Goal: Information Seeking & Learning: Compare options

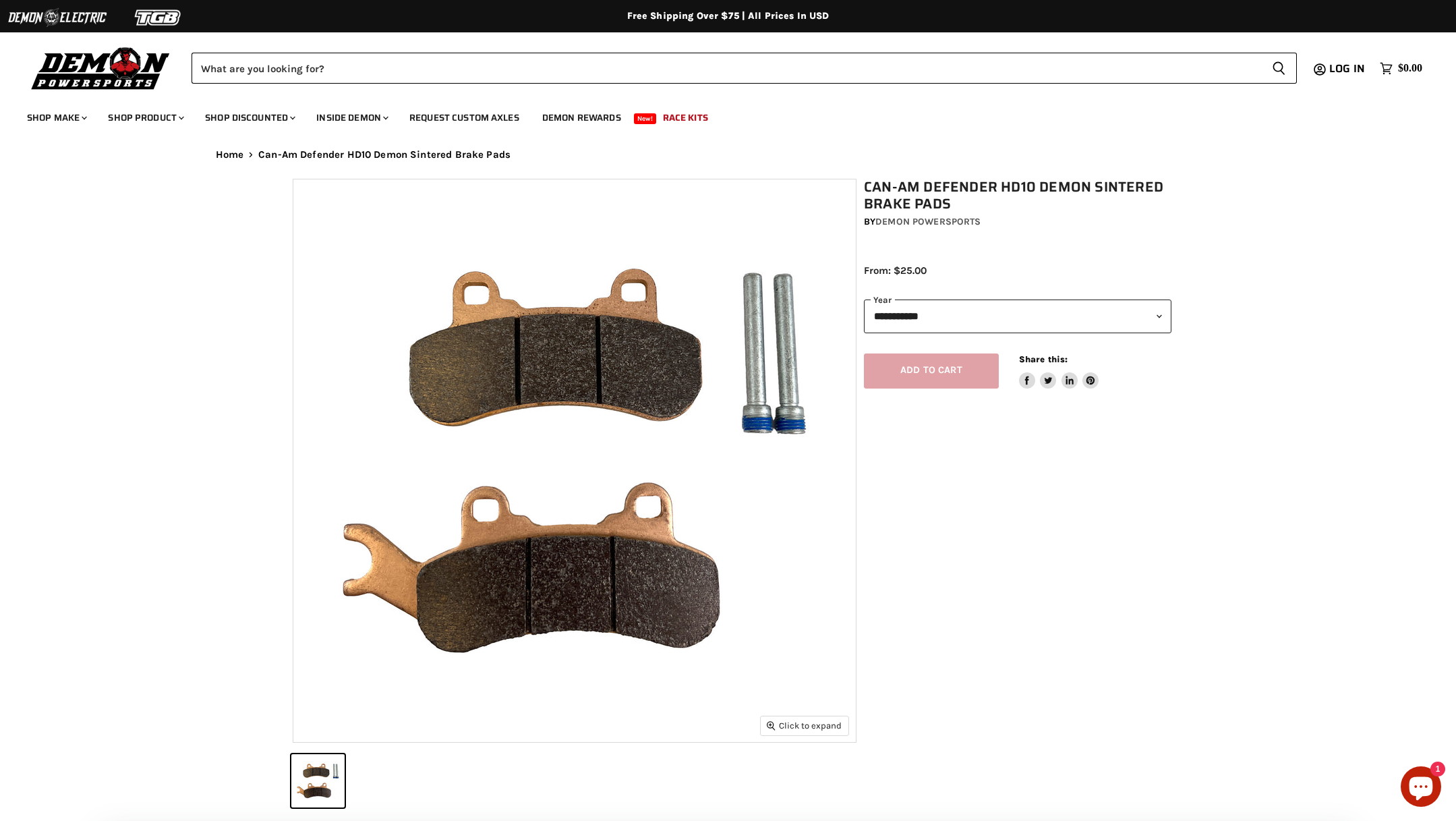
select select "******"
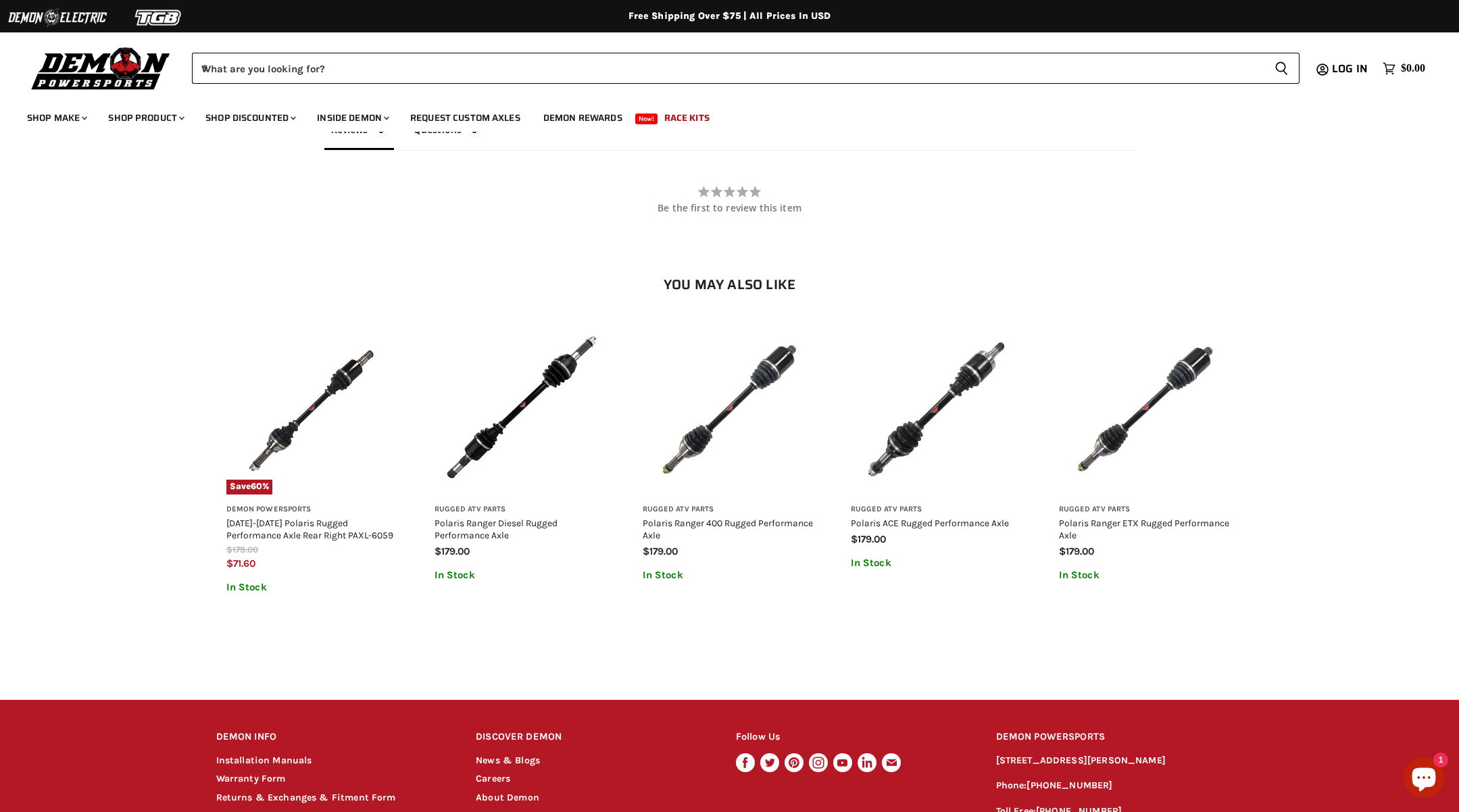
scroll to position [986, 0]
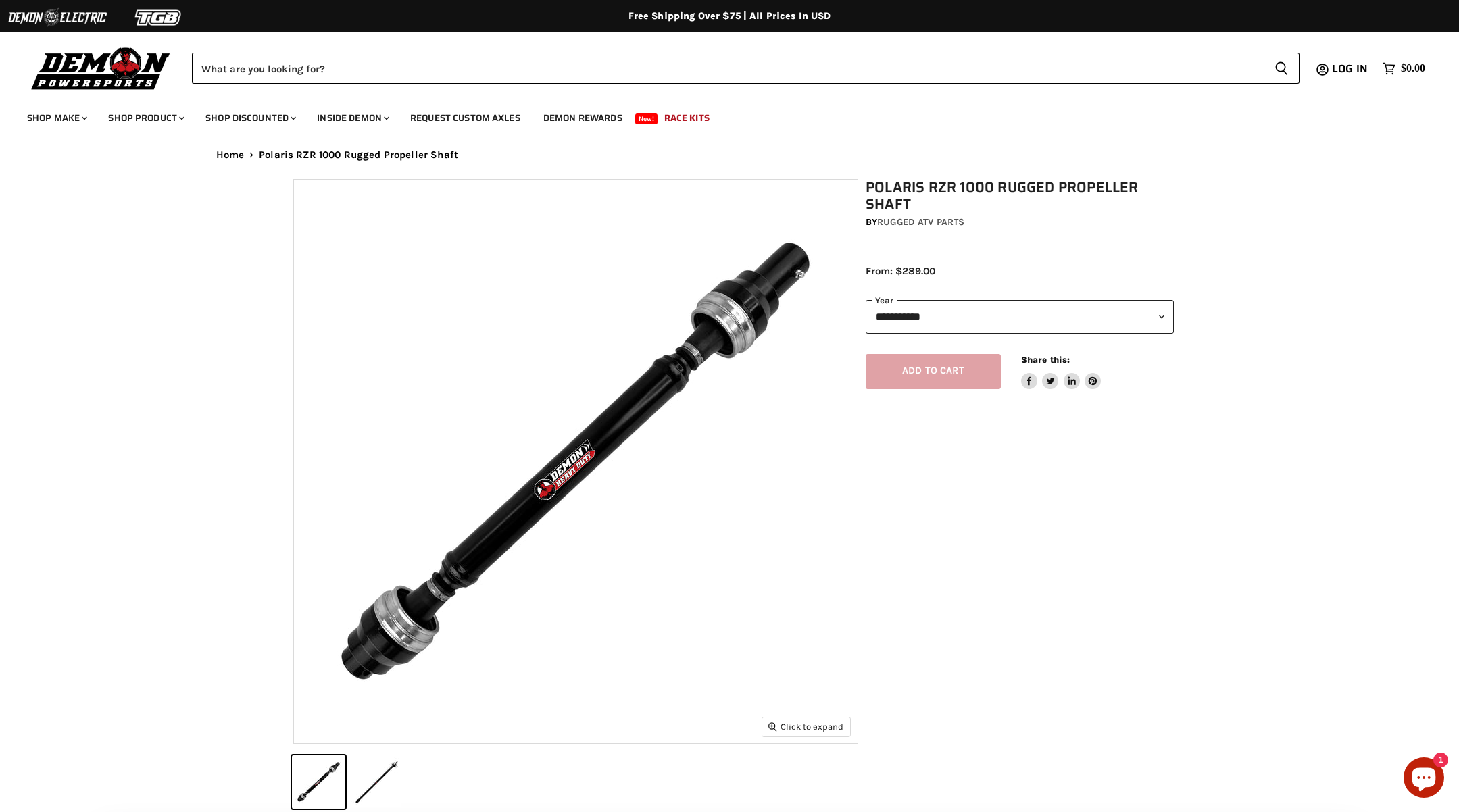
select select "******"
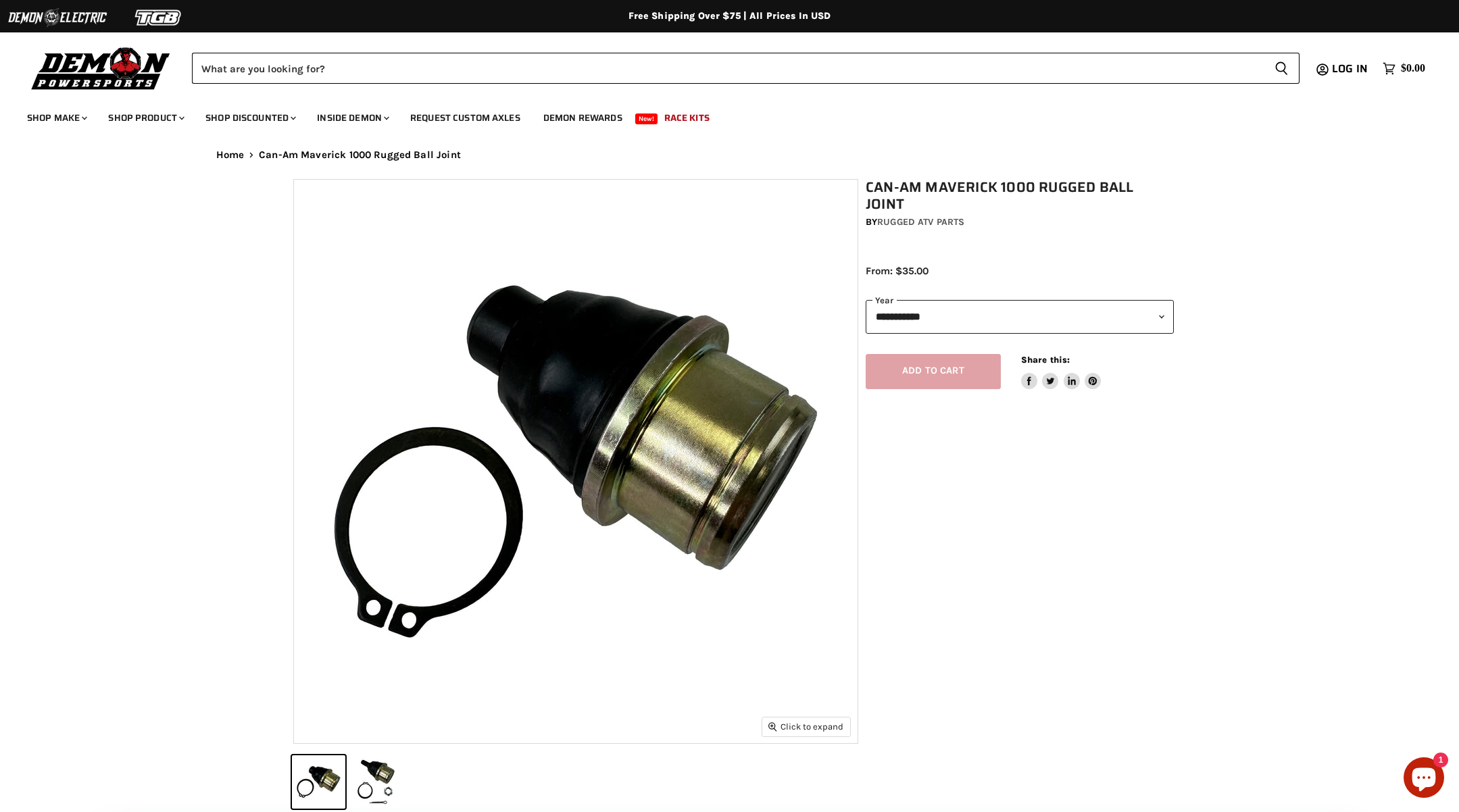
select select "******"
